Goal: Task Accomplishment & Management: Manage account settings

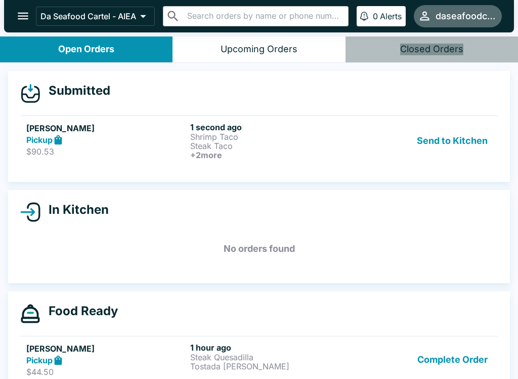
scroll to position [9, 0]
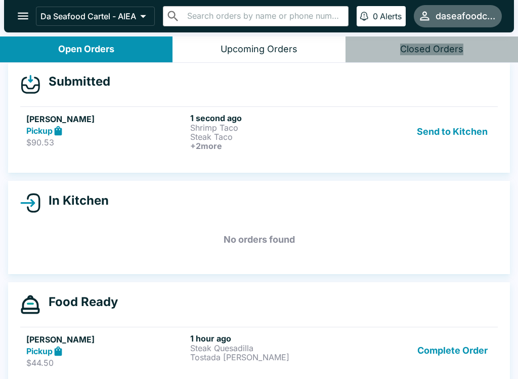
click at [327, 155] on link "[PERSON_NAME] Pickup $90.53 1 second ago Shrimp Taco Steak Taco + 2 more Send t…" at bounding box center [259, 131] width 478 height 50
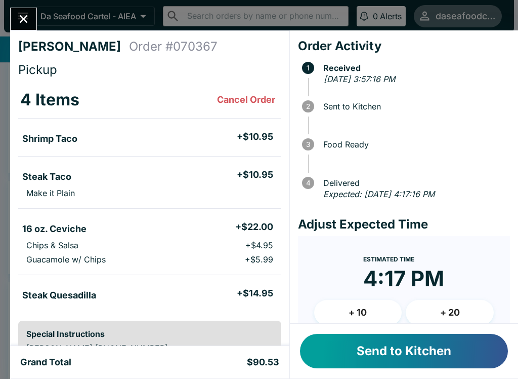
click at [468, 357] on button "Send to Kitchen" at bounding box center [404, 351] width 208 height 34
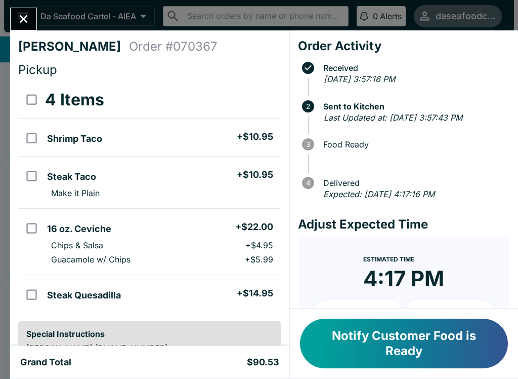
click at [21, 18] on icon "Close" at bounding box center [24, 19] width 14 height 14
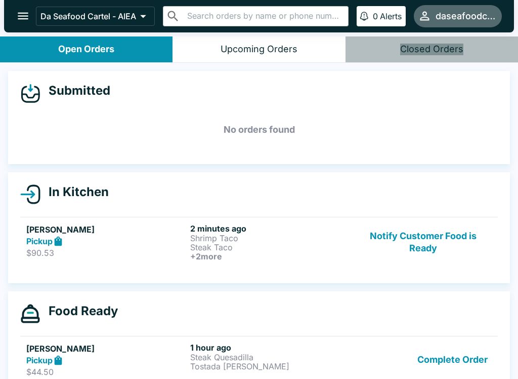
scroll to position [-1, 0]
click at [460, 363] on button "Complete Order" at bounding box center [453, 359] width 78 height 35
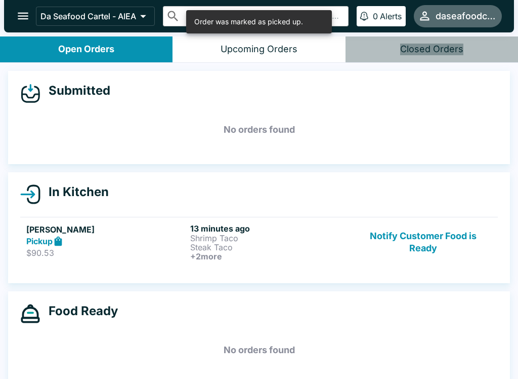
click at [259, 247] on p "Steak Taco" at bounding box center [270, 247] width 160 height 9
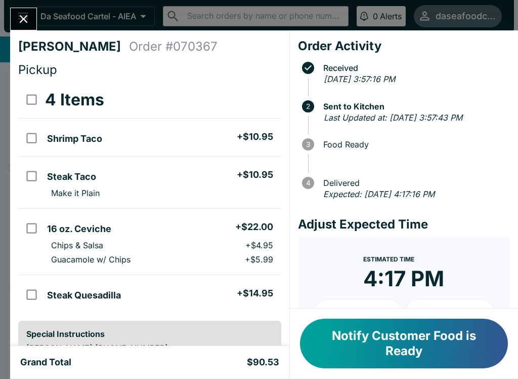
click at [413, 342] on button "Notify Customer Food is Ready" at bounding box center [404, 343] width 208 height 50
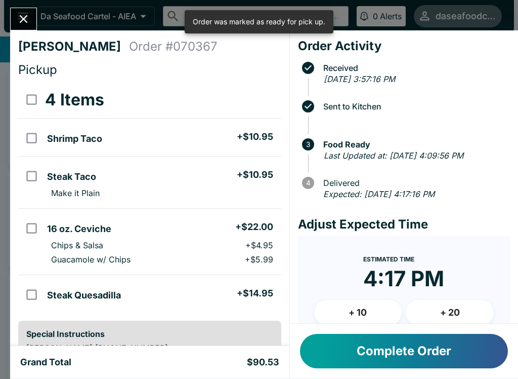
click at [20, 24] on icon "Close" at bounding box center [24, 19] width 14 height 14
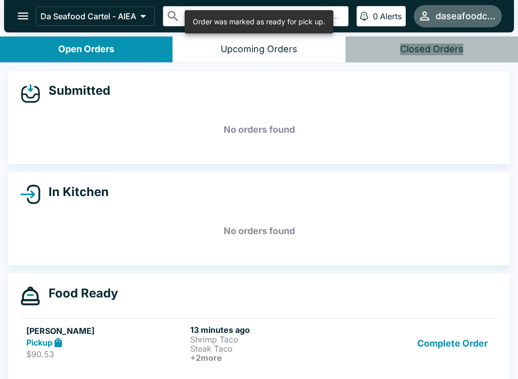
click at [22, 11] on icon "open drawer" at bounding box center [23, 16] width 14 height 14
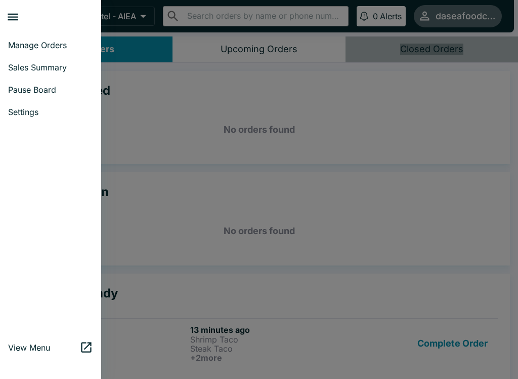
click at [54, 68] on span "Sales Summary" at bounding box center [50, 67] width 85 height 10
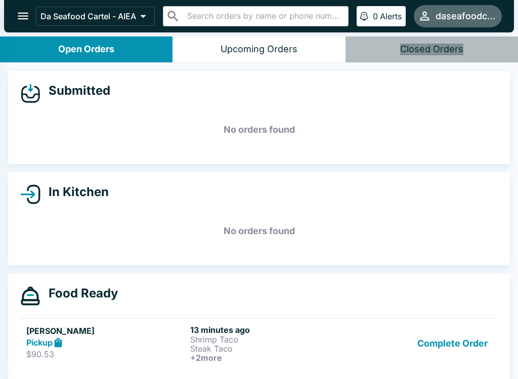
select select "03:00"
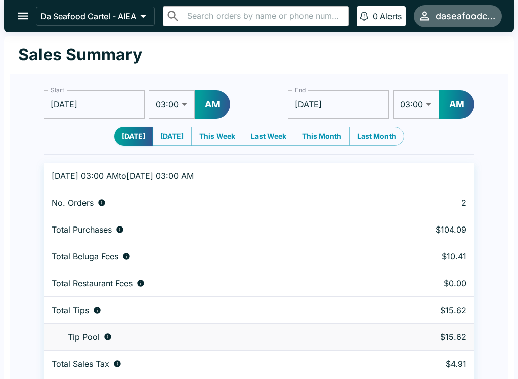
click at [164, 138] on button "[DATE]" at bounding box center [171, 136] width 39 height 19
type input "[DATE]"
click at [119, 138] on button "[DATE]" at bounding box center [133, 136] width 39 height 19
type input "[DATE]"
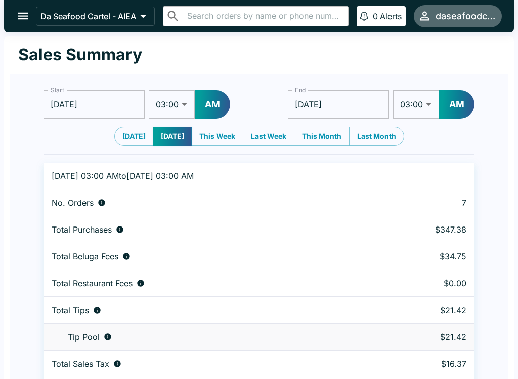
type input "[DATE]"
click at [22, 25] on button "open drawer" at bounding box center [23, 16] width 26 height 26
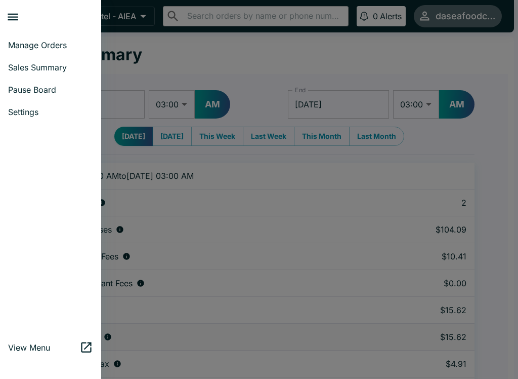
click at [17, 47] on span "Manage Orders" at bounding box center [50, 45] width 85 height 10
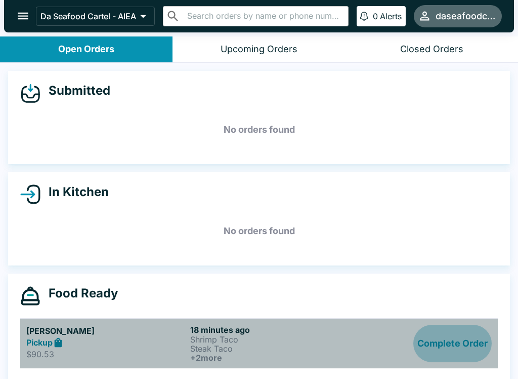
click at [472, 343] on button "Complete Order" at bounding box center [453, 343] width 78 height 37
